Goal: Task Accomplishment & Management: Use online tool/utility

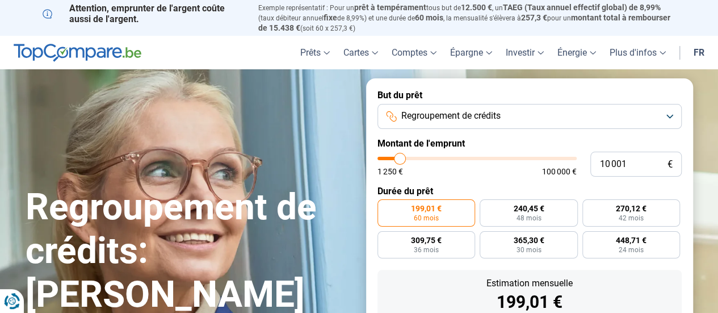
type input "9 000"
type input "9000"
type input "9 250"
type input "9250"
type input "9 500"
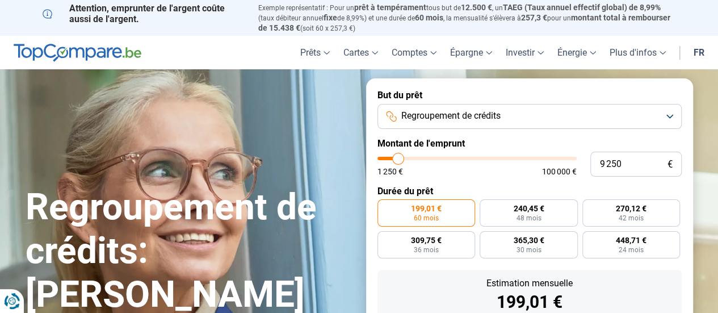
type input "9500"
type input "10 000"
type input "10000"
type input "10 250"
type input "10250"
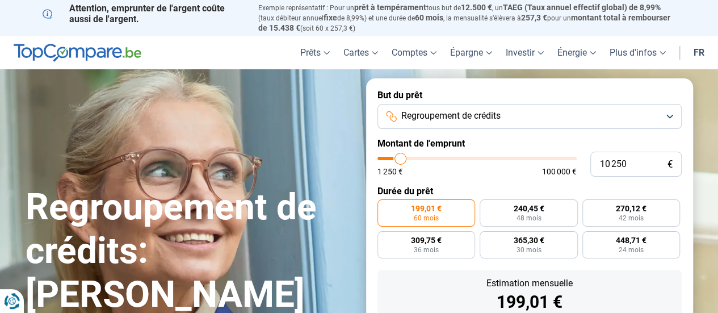
type input "10 500"
type input "10500"
type input "11 000"
type input "11000"
type input "11 250"
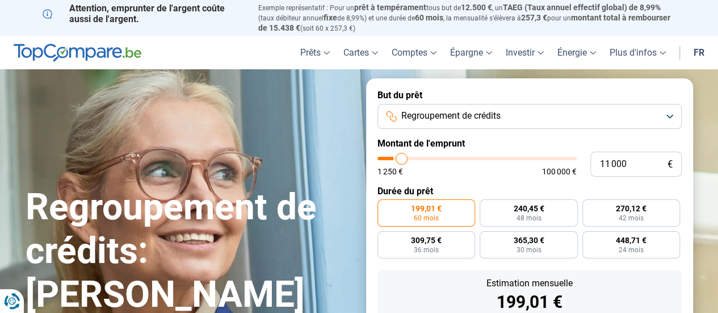
type input "11250"
type input "11 750"
type input "11750"
type input "12 250"
type input "12250"
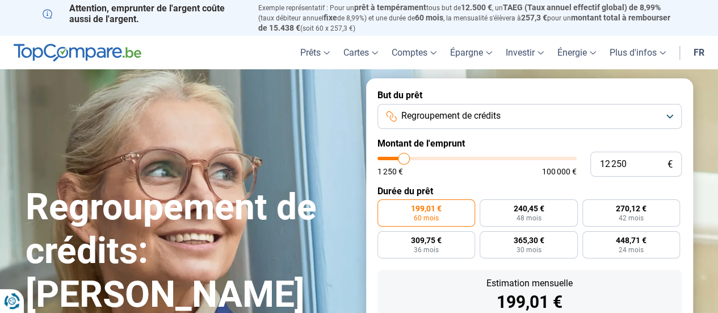
type input "13 250"
type input "13250"
type input "13 750"
type input "13750"
type input "14 250"
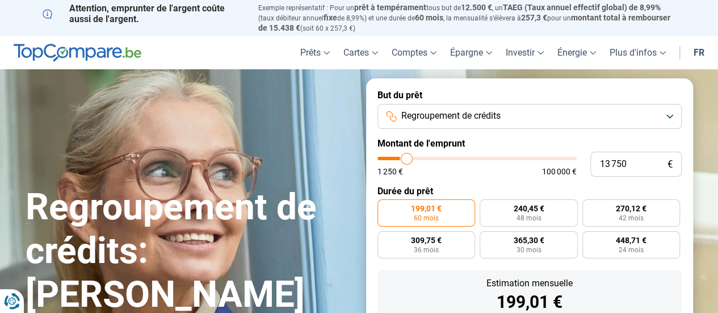
type input "14250"
type input "14 750"
type input "14750"
type input "15 000"
type input "15000"
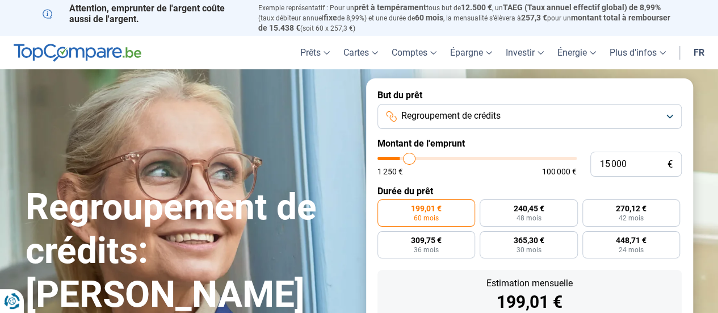
type input "15 500"
type input "15500"
type input "16 250"
type input "16250"
type input "16 750"
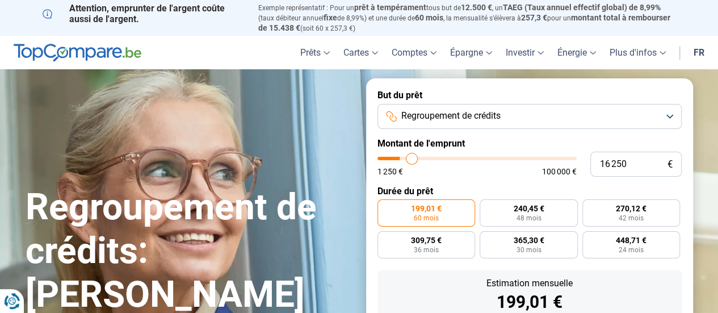
type input "16750"
type input "17 500"
type input "17500"
type input "18 750"
type input "18750"
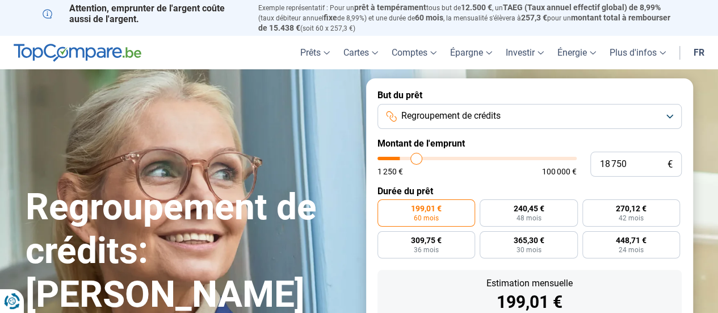
type input "20 750"
type input "20750"
type input "22 750"
type input "22750"
type input "26 250"
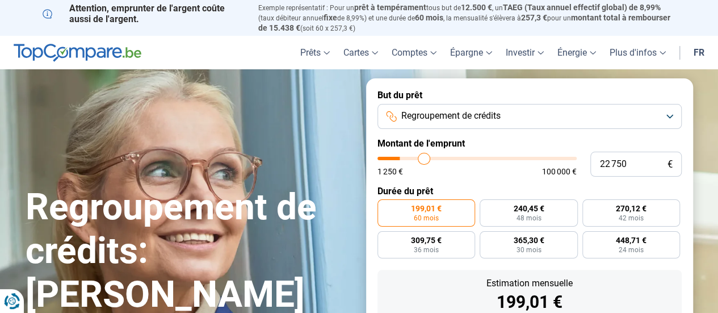
type input "26250"
type input "27 500"
type input "27500"
type input "29 000"
type input "29000"
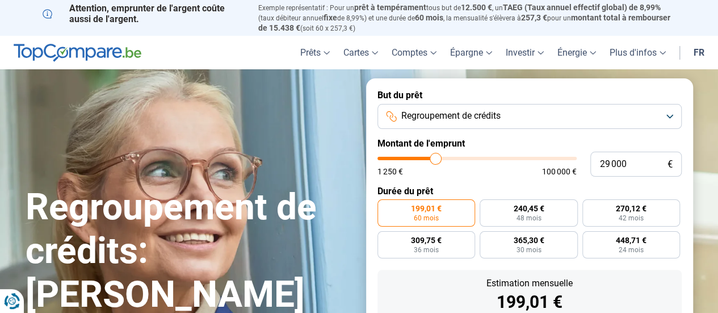
type input "30 500"
type input "30500"
type input "31 750"
type input "31750"
type input "32 500"
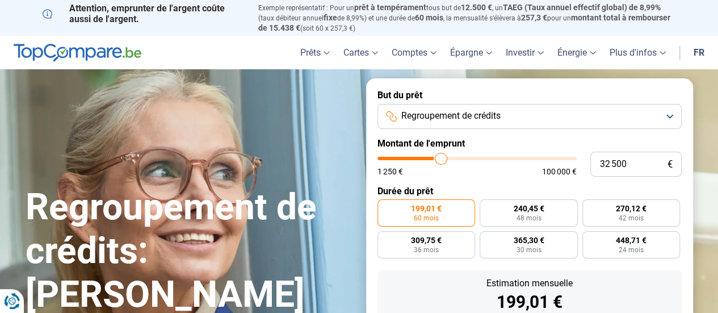
type input "32500"
type input "34 500"
type input "34500"
type input "36 250"
type input "36250"
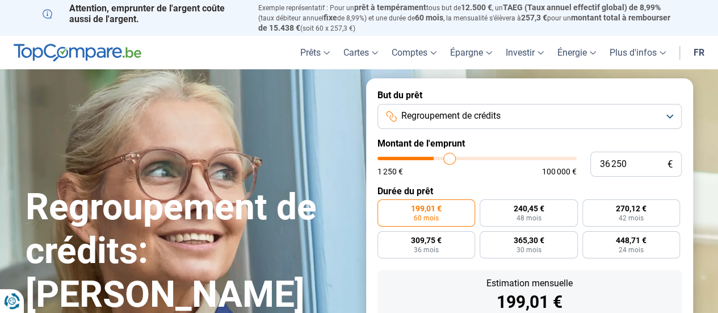
type input "38 500"
type input "38500"
type input "39 500"
type input "39500"
type input "40 500"
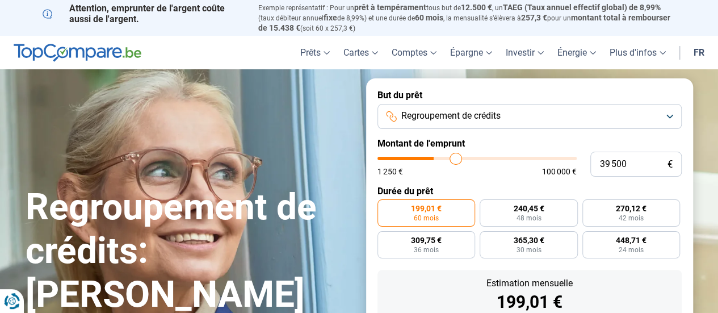
type input "40500"
type input "41 500"
type input "41500"
type input "41 750"
type input "41750"
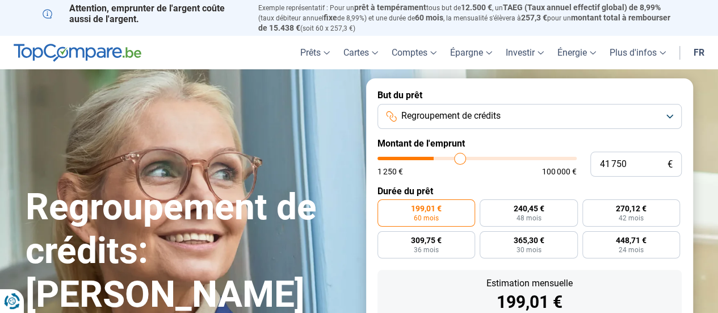
type input "43 500"
type input "43500"
type input "44 500"
type input "44500"
type input "45 750"
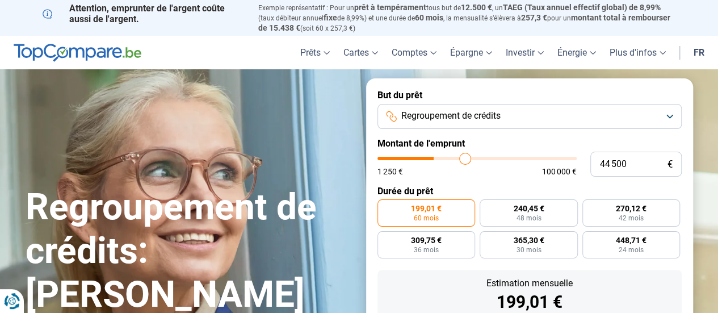
type input "45750"
type input "46 750"
type input "46750"
type input "47 500"
type input "47500"
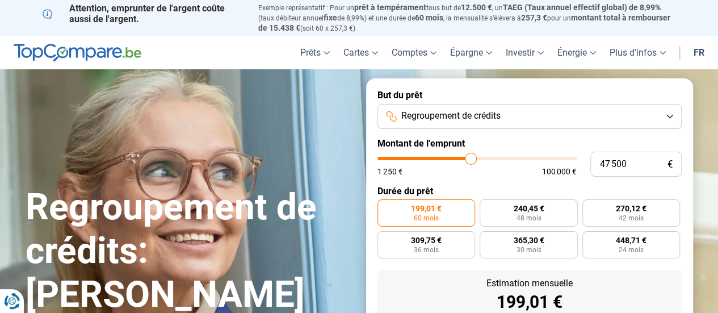
type input "48 250"
type input "48250"
type input "49 000"
type input "49000"
type input "49 500"
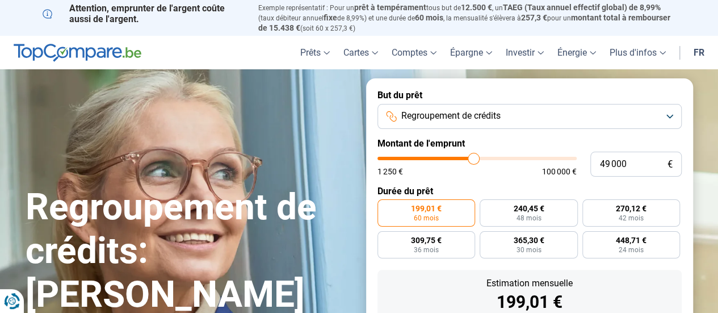
type input "49500"
type input "49 750"
type input "49750"
type input "50 000"
type input "50000"
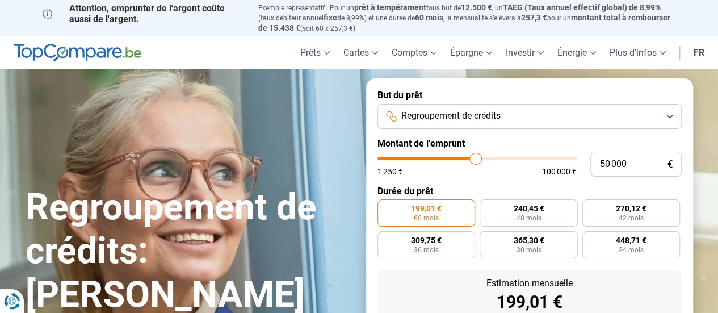
type input "50 250"
type input "50250"
type input "50 500"
type input "50500"
type input "50 750"
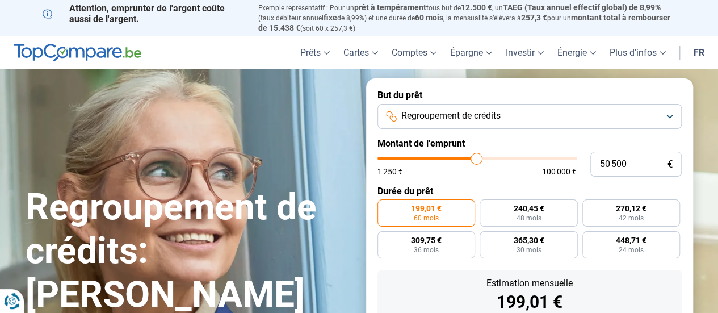
type input "50750"
type input "50 250"
type input "50250"
type input "49 500"
type input "49500"
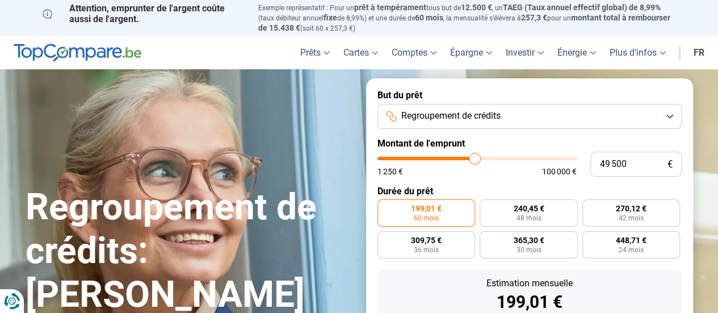
type input "49 000"
type input "49000"
type input "48 250"
type input "48250"
type input "47 750"
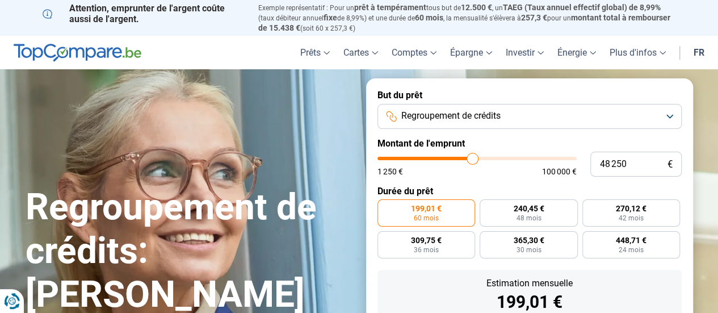
type input "47750"
type input "47 250"
type input "47250"
type input "47 000"
type input "47000"
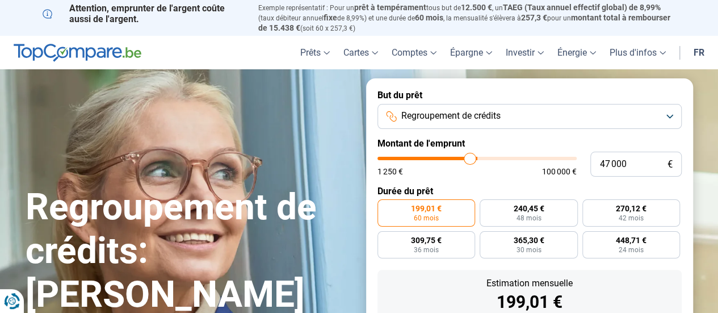
type input "46 750"
type input "46750"
type input "46 500"
type input "46500"
type input "46 000"
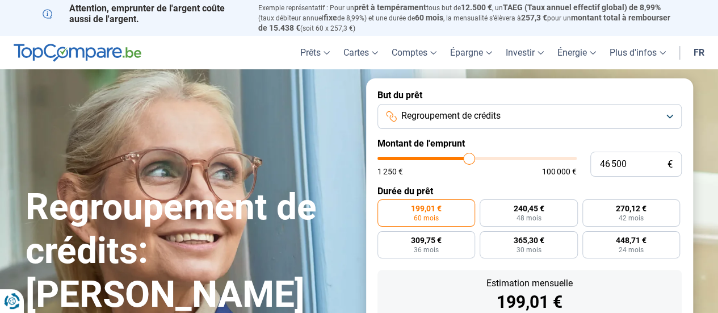
type input "46000"
type input "45 750"
type input "45750"
type input "45 500"
type input "45500"
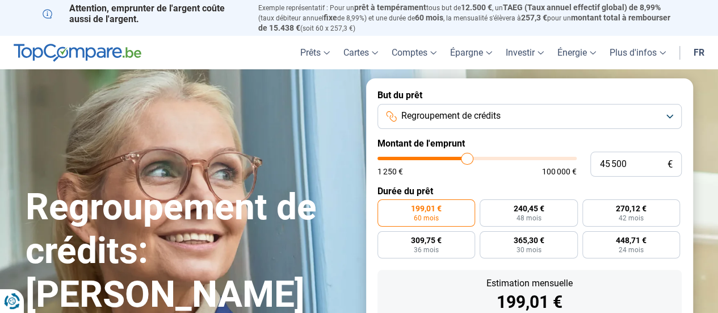
type input "45 250"
type input "45250"
type input "45 000"
type input "45000"
type input "44 750"
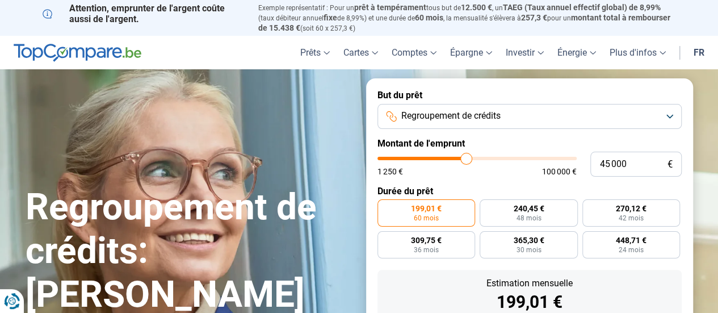
type input "44750"
type input "44 500"
type input "44500"
type input "44 250"
type input "44250"
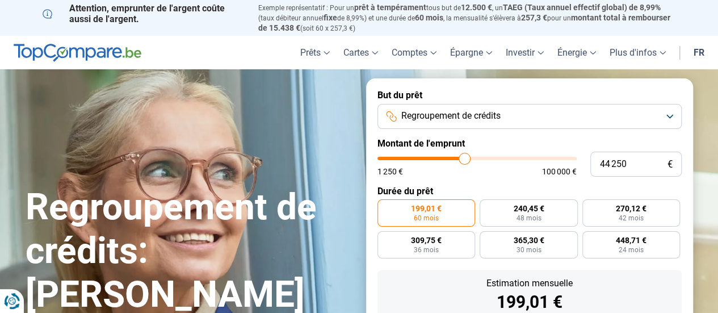
type input "44 000"
type input "44000"
type input "43 750"
type input "43750"
type input "43 500"
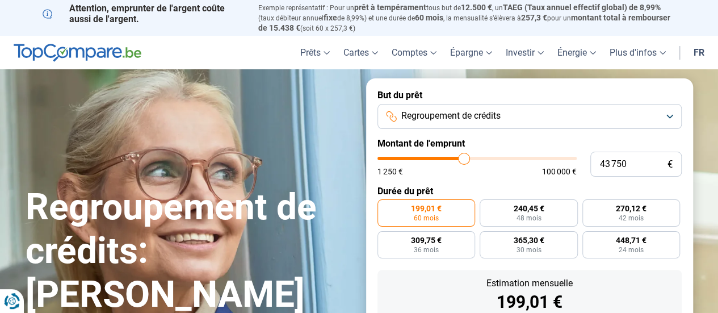
type input "43500"
type input "43 250"
type input "43250"
type input "43 000"
type input "43000"
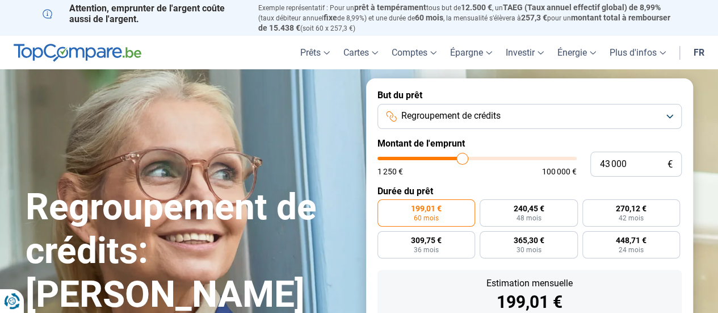
type input "42 750"
type input "42750"
type input "42 500"
type input "42500"
type input "42 250"
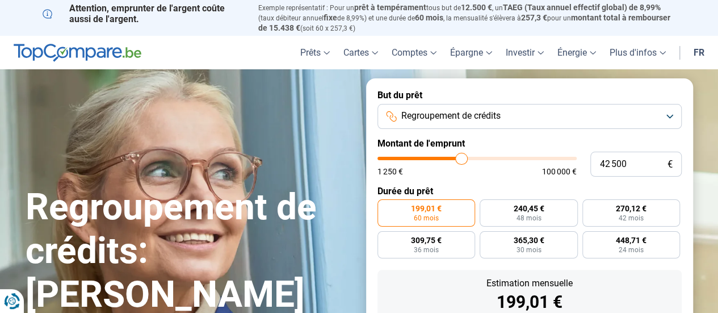
type input "42250"
type input "41 750"
type input "41750"
type input "41 500"
type input "41500"
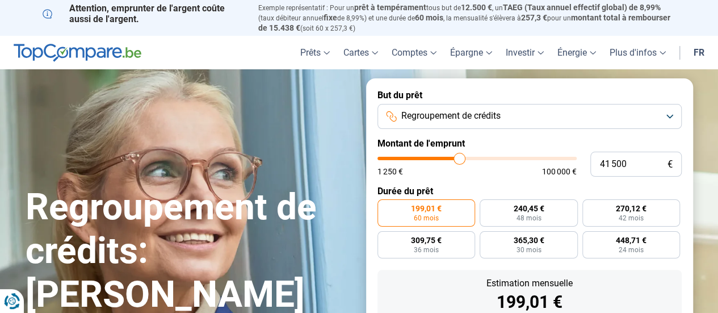
type input "41 250"
type input "41250"
type input "41 000"
type input "41000"
type input "40 750"
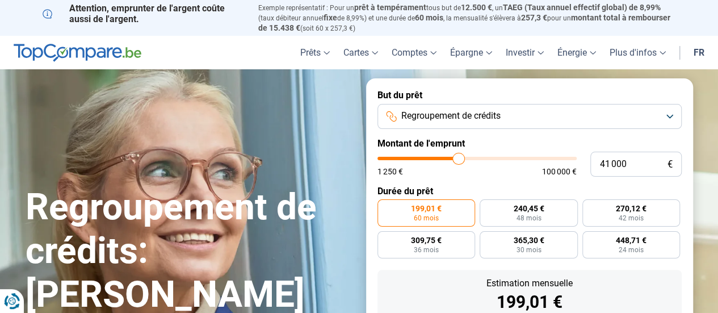
type input "40750"
type input "40 500"
type input "40500"
type input "40 250"
type input "40250"
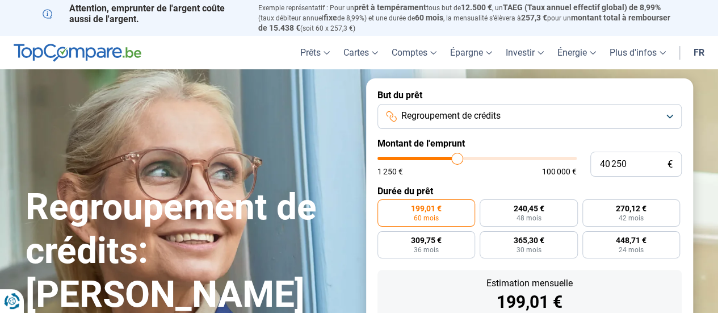
type input "40 000"
type input "40000"
type input "39 750"
type input "39750"
type input "39 500"
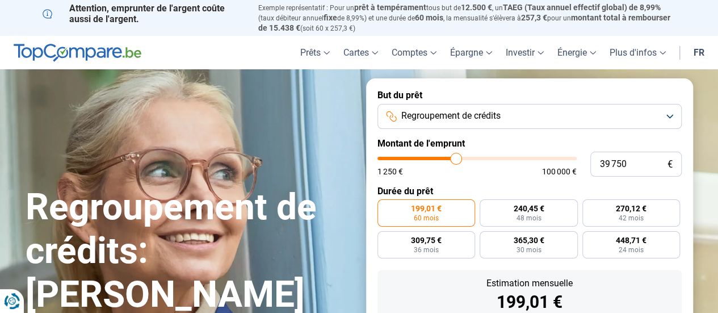
type input "39500"
type input "39 250"
type input "39250"
type input "39 000"
type input "39000"
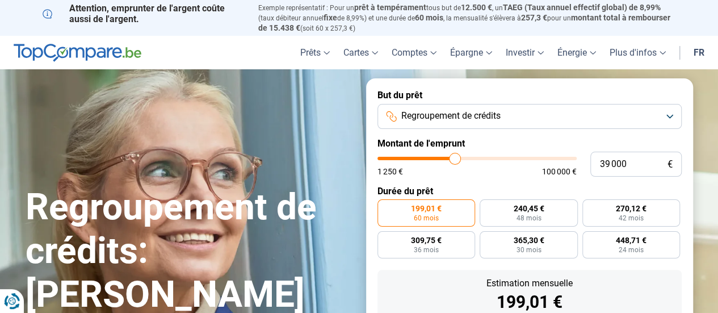
type input "38 750"
type input "38750"
type input "38 500"
type input "38500"
type input "38 250"
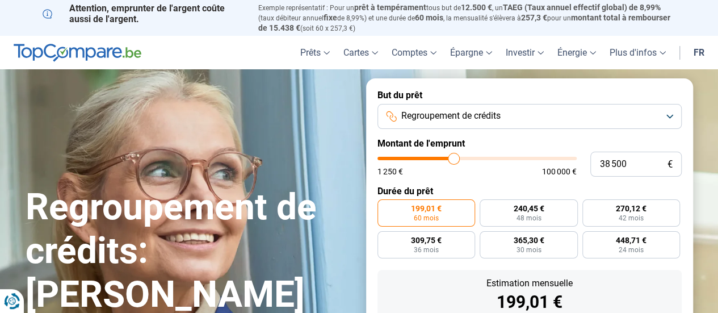
type input "38250"
type input "38 000"
type input "38000"
type input "37 750"
type input "37750"
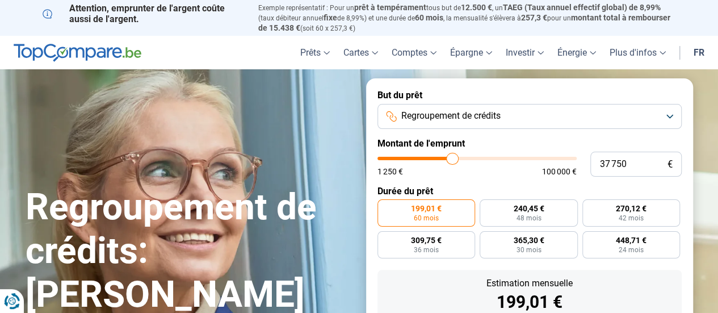
type input "38 000"
type input "38000"
type input "38 250"
type input "38250"
type input "38 500"
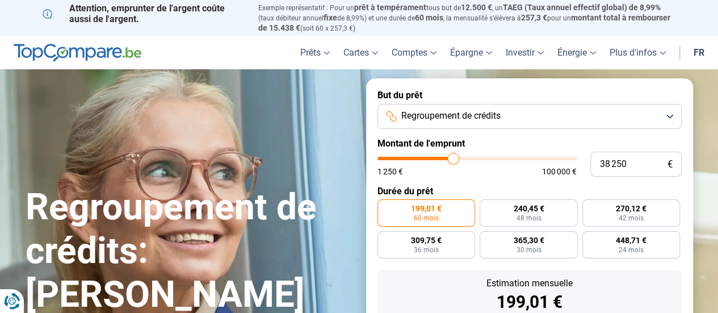
type input "38500"
type input "38 750"
type input "38750"
type input "38 500"
type input "38500"
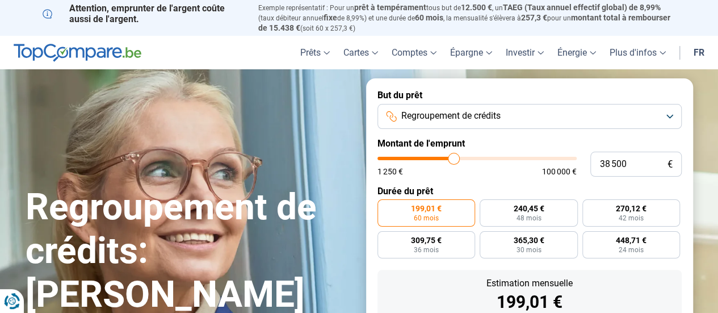
type input "38 250"
type input "38250"
type input "38 000"
drag, startPoint x: 397, startPoint y: 157, endPoint x: 453, endPoint y: 158, distance: 55.6
type input "38000"
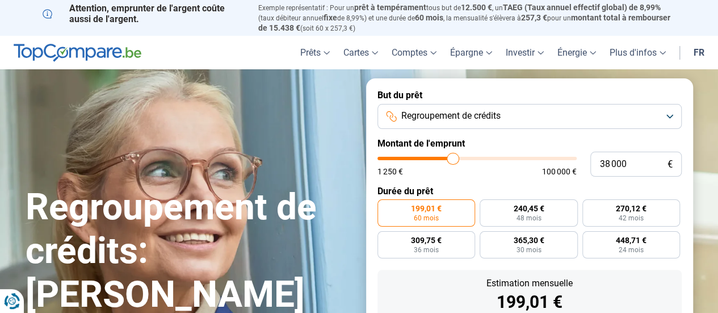
click at [453, 158] on input "range" at bounding box center [477, 158] width 199 height 3
radio input "false"
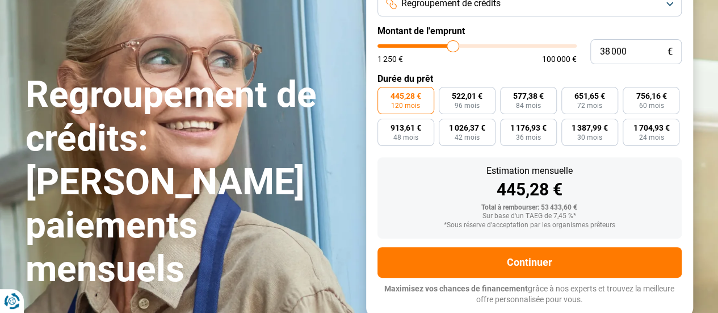
scroll to position [112, 0]
